Goal: Task Accomplishment & Management: Use online tool/utility

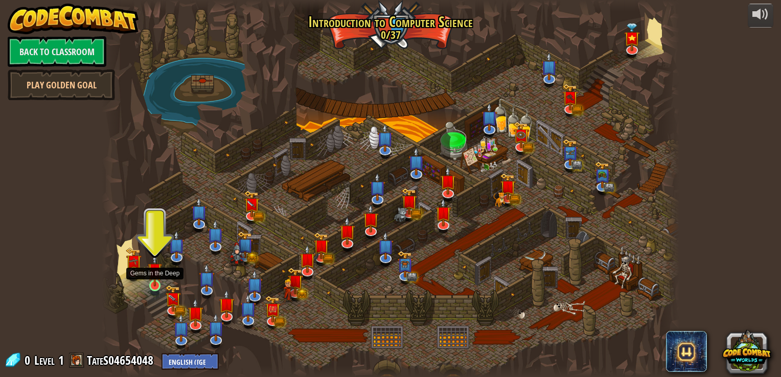
click at [151, 283] on img at bounding box center [155, 270] width 14 height 33
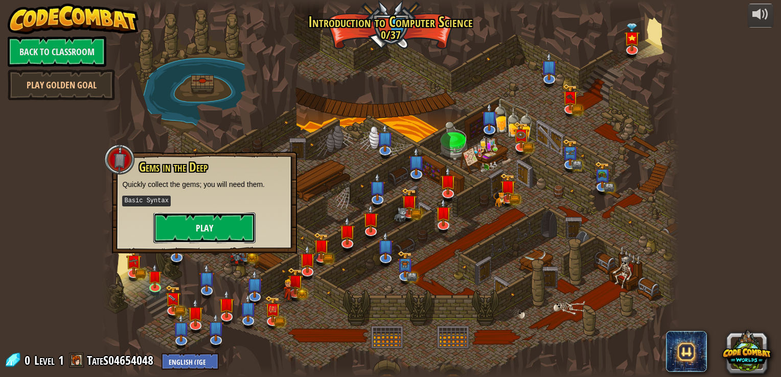
click at [175, 232] on button "Play" at bounding box center [204, 228] width 102 height 31
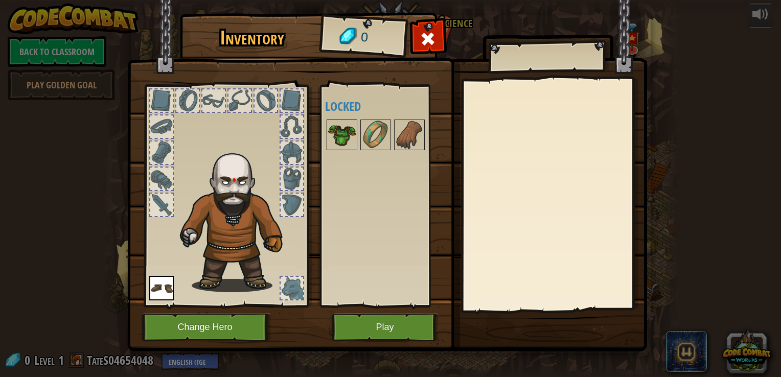
click at [342, 128] on img at bounding box center [342, 135] width 29 height 29
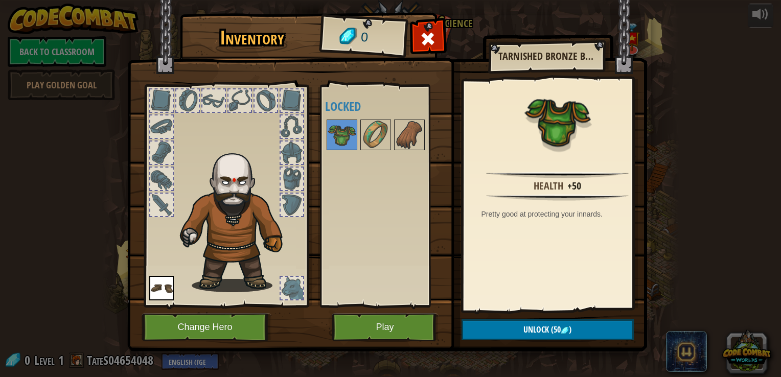
click at [163, 285] on img at bounding box center [161, 288] width 25 height 25
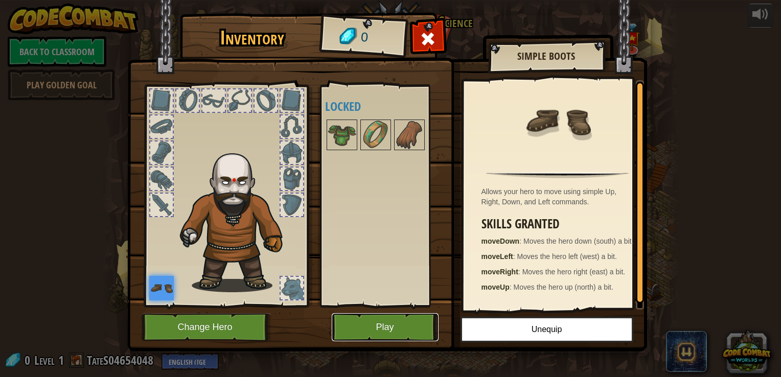
click at [354, 323] on button "Play" at bounding box center [385, 327] width 107 height 28
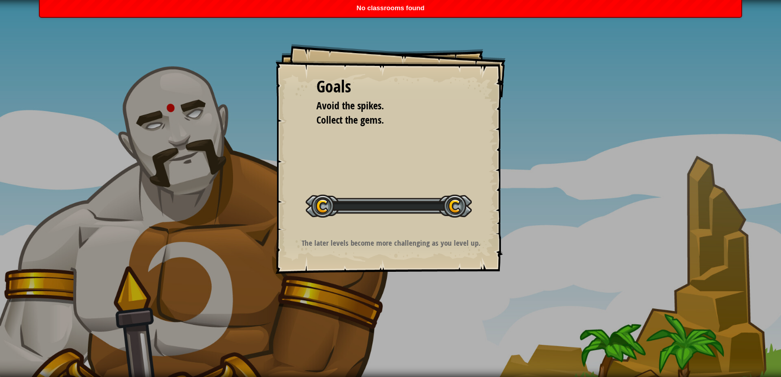
click at [280, 250] on div "Goals Avoid the spikes. Collect the gems. Start Level Error loading from server…" at bounding box center [391, 159] width 230 height 230
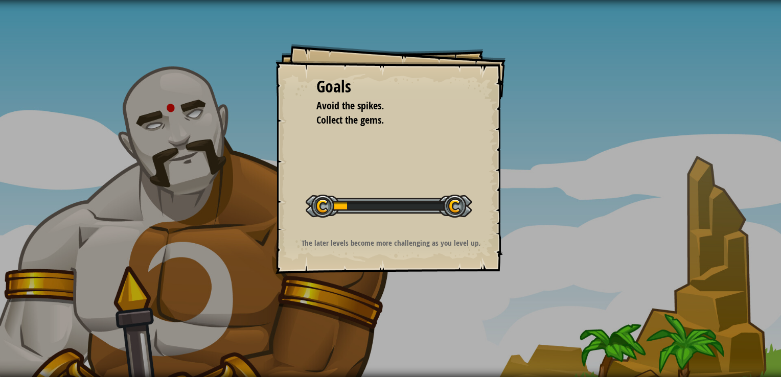
click at [309, 251] on div "The later levels become more challenging as you level up." at bounding box center [390, 246] width 205 height 16
click at [458, 201] on div at bounding box center [389, 206] width 166 height 23
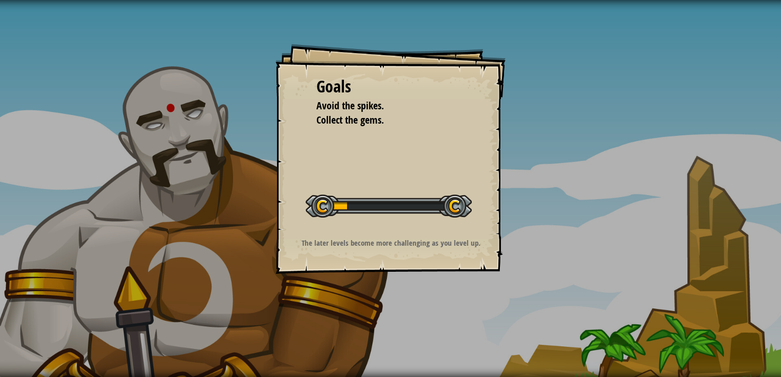
click at [458, 201] on div at bounding box center [389, 206] width 166 height 23
click at [376, 208] on div at bounding box center [389, 206] width 166 height 23
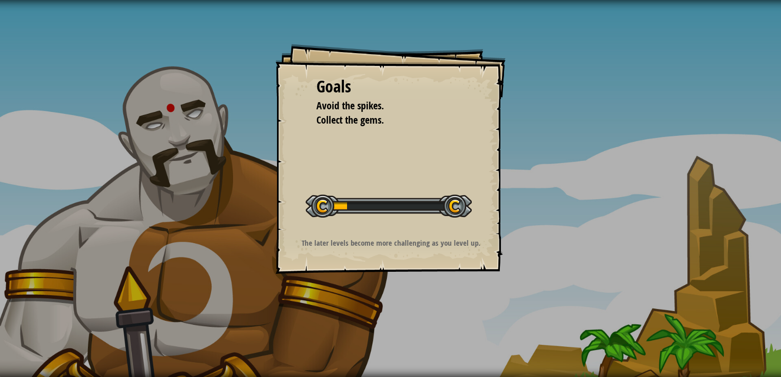
click at [395, 286] on div "Goals Avoid the spikes. Collect the gems. Start Level Error loading from server…" at bounding box center [390, 188] width 781 height 377
click at [157, 254] on div "Goals Avoid the spikes. Collect the gems. Start Level Error loading from server…" at bounding box center [390, 188] width 781 height 377
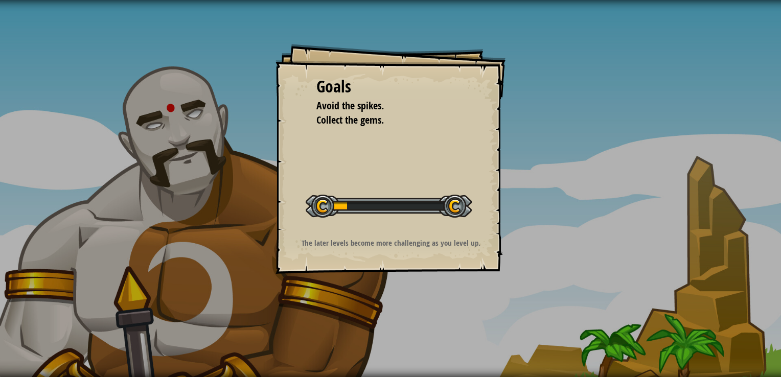
click at [157, 254] on div "Goals Avoid the spikes. Collect the gems. Start Level Error loading from server…" at bounding box center [390, 188] width 781 height 377
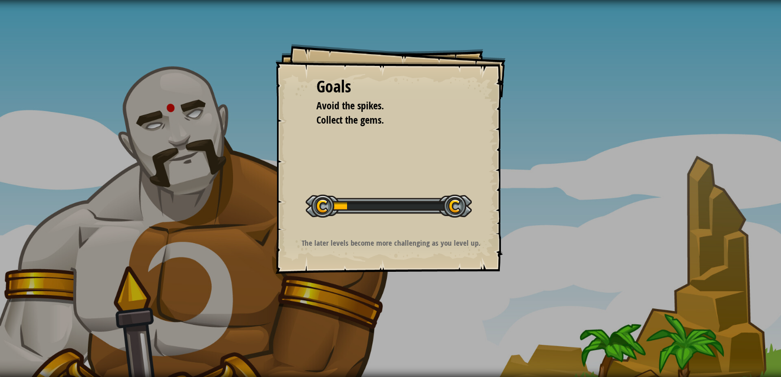
click at [157, 254] on div "Goals Avoid the spikes. Collect the gems. Start Level Error loading from server…" at bounding box center [390, 188] width 781 height 377
click at [315, 171] on div "Goals Avoid the spikes. Collect the gems. Start Level Error loading from server…" at bounding box center [391, 159] width 230 height 230
click at [337, 130] on div "Goals Avoid the spikes. Collect the gems. Start Level Error loading from server…" at bounding box center [391, 159] width 230 height 230
click at [419, 189] on div "Start Level" at bounding box center [389, 205] width 166 height 41
click at [428, 239] on p "The later levels become more challenging as you level up." at bounding box center [390, 243] width 205 height 11
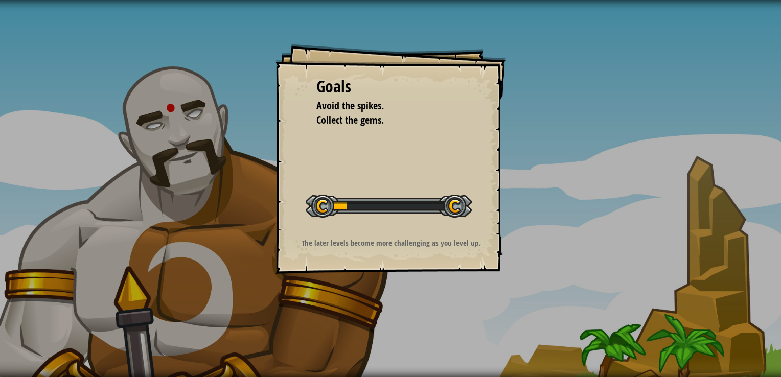
click at [556, 303] on div "Goals Avoid the spikes. Collect the gems. Start Level Error loading from server…" at bounding box center [390, 188] width 781 height 377
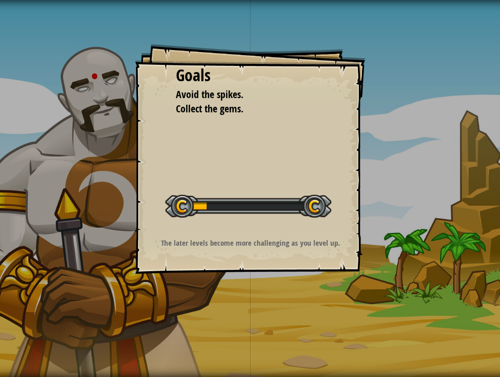
click at [427, 109] on div "Goals Avoid the spikes. Collect the gems. Start Level Error loading from server…" at bounding box center [250, 188] width 500 height 377
